Goal: Find specific page/section: Find specific page/section

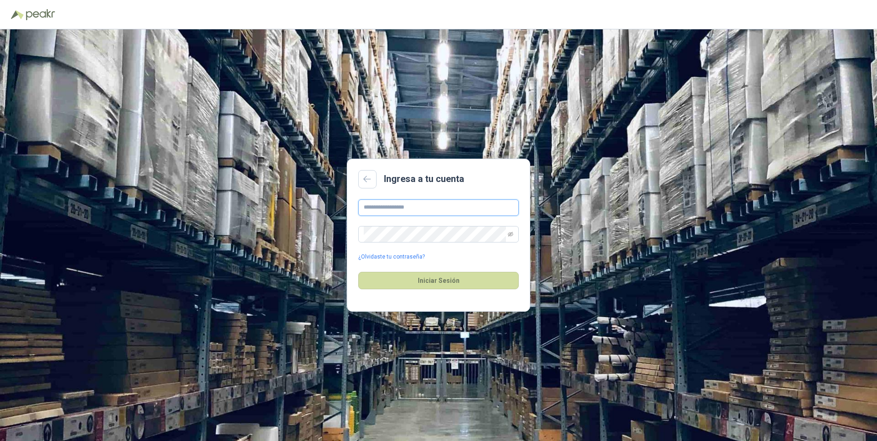
click at [400, 212] on input "text" at bounding box center [438, 207] width 160 height 17
type input "**********"
click at [358, 272] on button "Iniciar Sesión" at bounding box center [438, 280] width 160 height 17
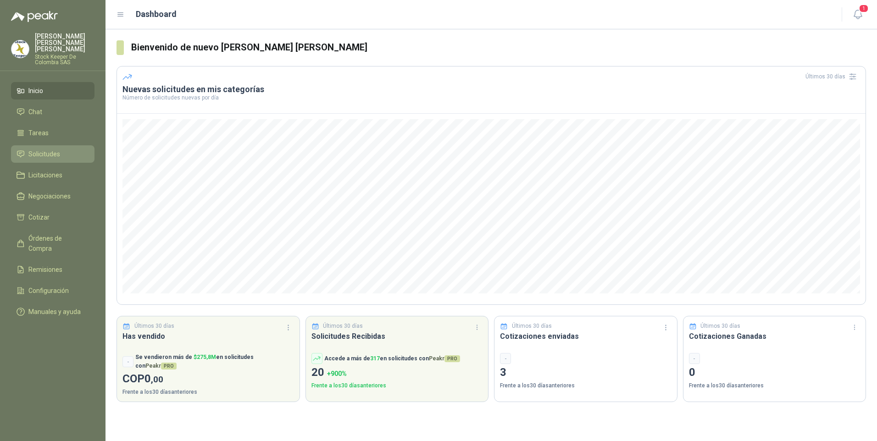
click at [64, 149] on li "Solicitudes" at bounding box center [53, 154] width 72 height 10
